Goal: Information Seeking & Learning: Learn about a topic

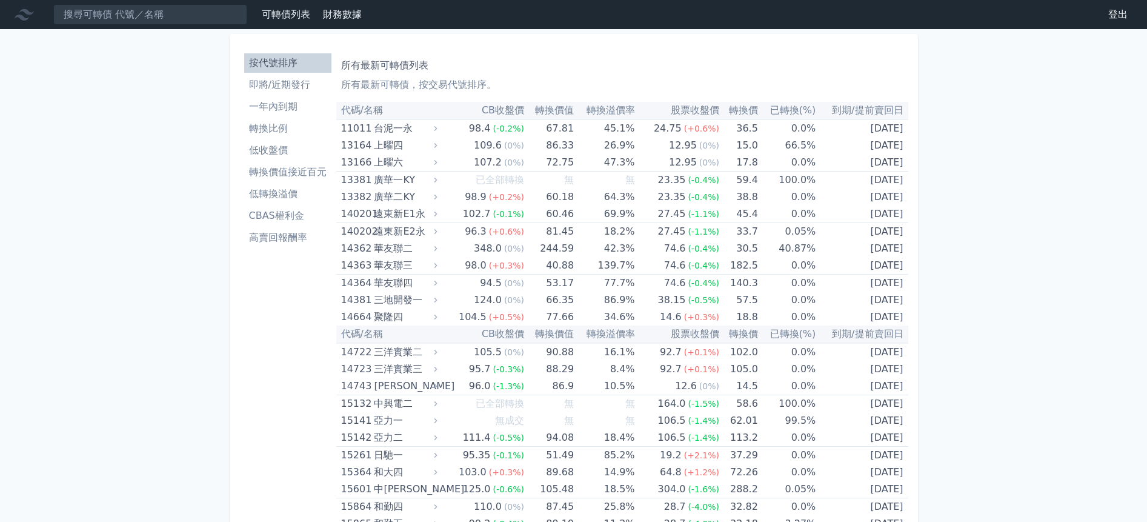
click at [167, 9] on input at bounding box center [150, 14] width 194 height 21
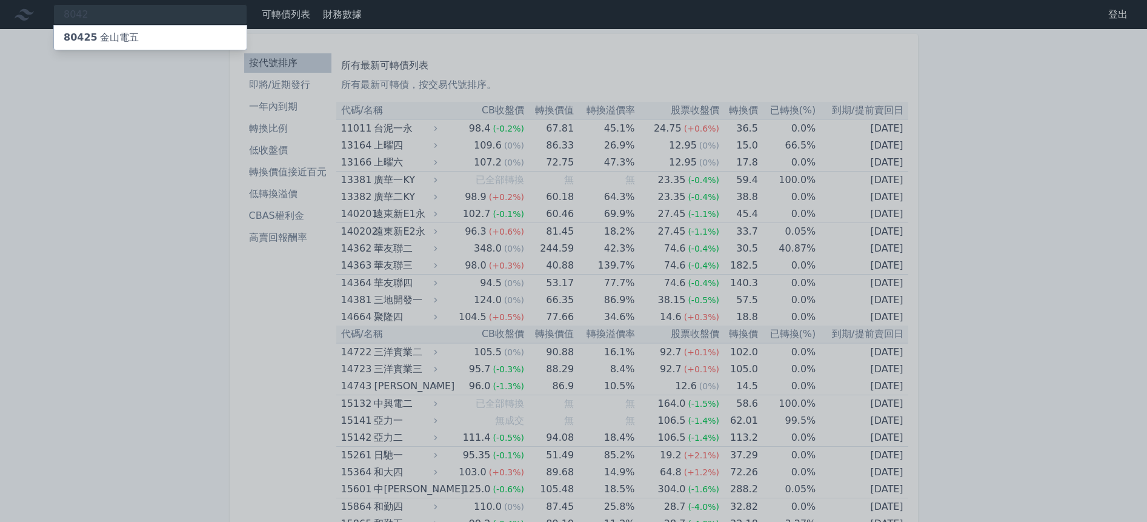
type input "8042"
click at [147, 34] on div "80425 金山電五" at bounding box center [150, 37] width 193 height 24
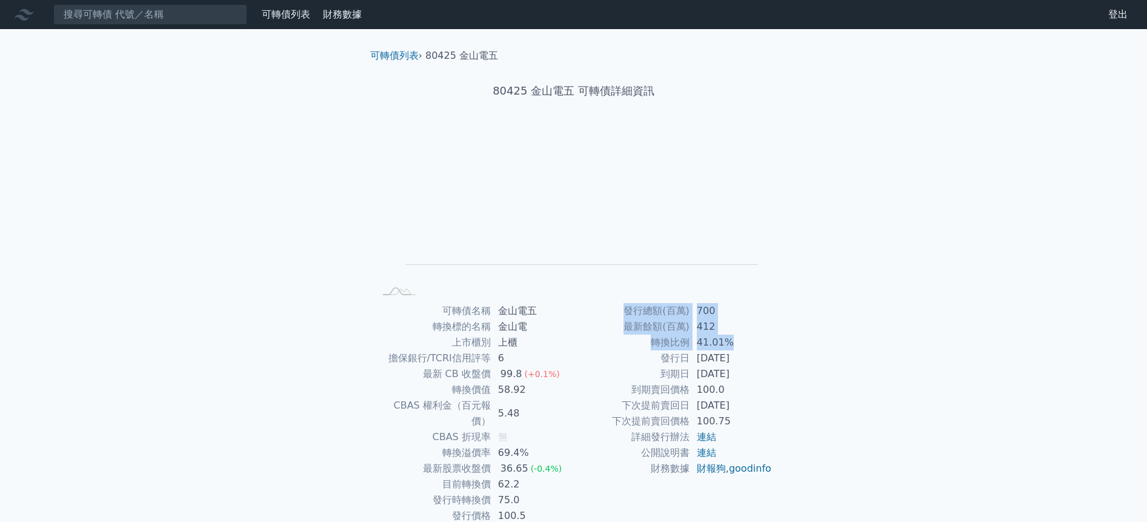
drag, startPoint x: 628, startPoint y: 308, endPoint x: 733, endPoint y: 342, distance: 110.8
click at [733, 342] on tbody "發行總額(百萬) 700 最新餘額(百萬) 412 轉換比例 41.01% 發行日 [DATE] 到期日 [DATE] 到期賣回價格 100.0 下次提前賣回…" at bounding box center [673, 389] width 199 height 173
drag, startPoint x: 733, startPoint y: 342, endPoint x: 765, endPoint y: 368, distance: 41.4
click at [764, 368] on td "[DATE]" at bounding box center [731, 374] width 83 height 16
drag, startPoint x: 664, startPoint y: 369, endPoint x: 787, endPoint y: 371, distance: 123.0
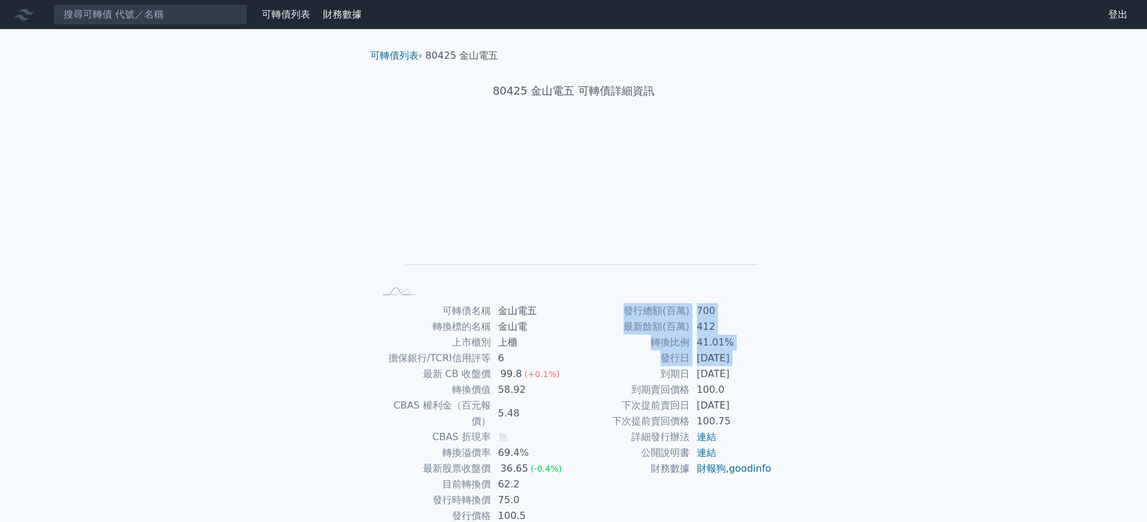
click at [787, 371] on div "可轉債名稱 金山電五 轉換標的名稱 金山電 上市櫃別 上櫃 擔保銀行/TCRI信用評等 6 最新 CB 收盤價 99.8 (+0.1%) 轉換價值 58.92…" at bounding box center [574, 413] width 427 height 221
drag, startPoint x: 787, startPoint y: 371, endPoint x: 828, endPoint y: 384, distance: 43.1
click at [828, 384] on div "可轉債列表 財務數據 可轉債列表 財務數據 登出 登出 可轉債列表 › 80425 金山電五 80425 金山電五 可轉債詳細資訊 Zoom Out L L …" at bounding box center [573, 288] width 1147 height 577
